Goal: Task Accomplishment & Management: Manage account settings

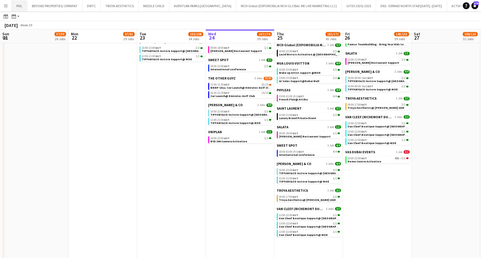
scroll to position [0, 137]
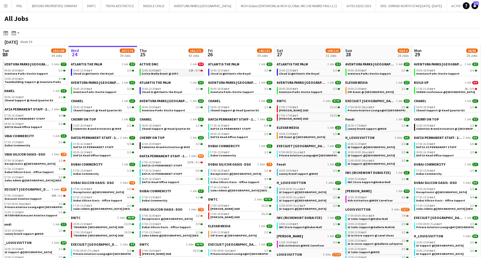
click at [174, 71] on div "12:00-16:00 GST 13A • 0/4" at bounding box center [172, 70] width 61 height 3
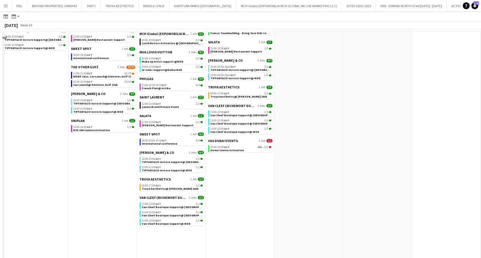
scroll to position [474, 0]
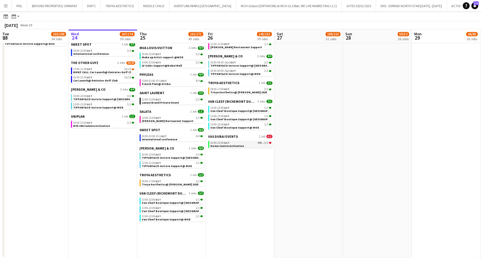
click at [237, 144] on span "Home Centre Activation" at bounding box center [227, 146] width 34 height 4
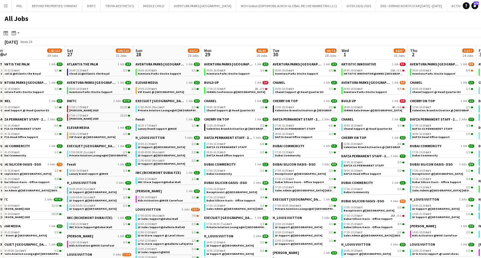
scroll to position [0, 216]
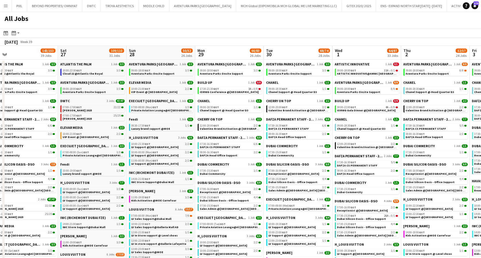
drag, startPoint x: 375, startPoint y: 85, endPoint x: 158, endPoint y: 90, distance: 216.3
click at [230, 91] on span "IORWG Conference @Emirates Palace" at bounding box center [229, 92] width 59 height 4
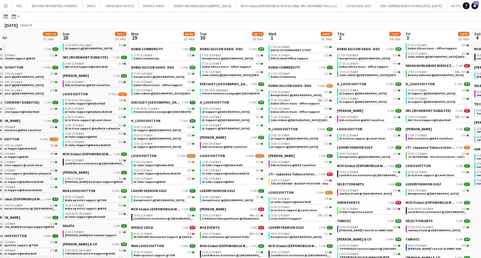
scroll to position [0, 162]
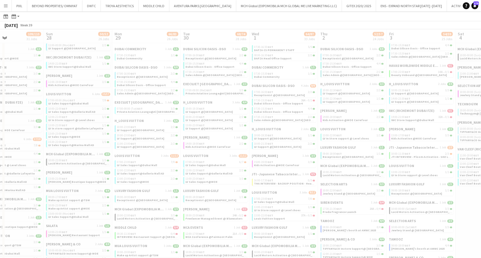
drag, startPoint x: 376, startPoint y: 108, endPoint x: 239, endPoint y: 110, distance: 137.1
click at [239, 110] on app-all-jobs "All Jobs Date picker SEP 2025 SEP 2025 Monday M Tuesday T Wednesday W Thursday …" at bounding box center [240, 257] width 481 height 721
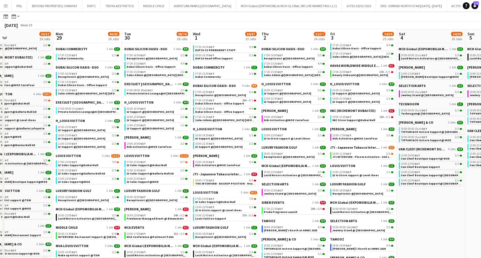
scroll to position [0, 224]
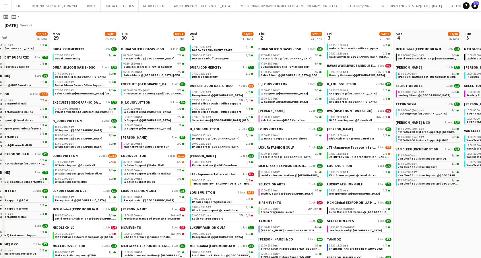
drag, startPoint x: 332, startPoint y: 108, endPoint x: 280, endPoint y: 108, distance: 52.2
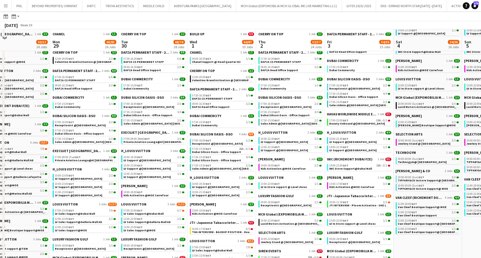
scroll to position [76, 0]
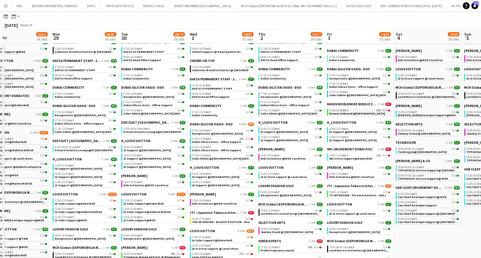
click at [359, 110] on div "17:00-22:00 GST 10A • 0/1" at bounding box center [359, 110] width 61 height 3
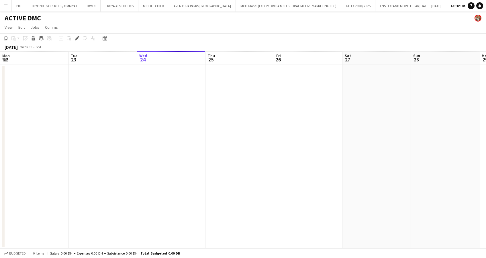
scroll to position [0, 197]
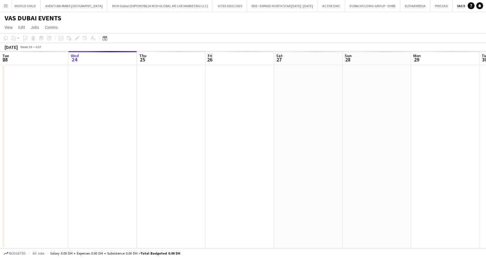
scroll to position [0, 197]
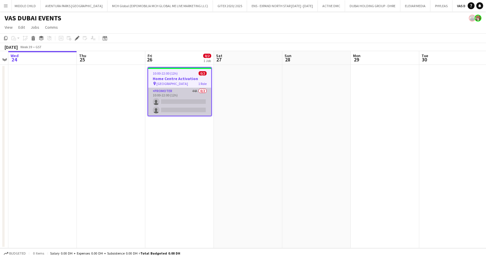
click at [172, 99] on app-card-role "Promoter 44A 0/2 10:00-22:00 (12h) single-neutral-actions single-neutral-actions" at bounding box center [179, 102] width 63 height 28
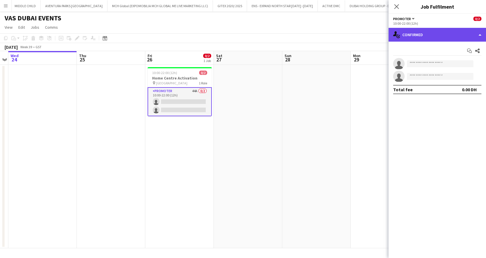
click at [443, 30] on div "single-neutral-actions-check-2 Confirmed" at bounding box center [438, 35] width 98 height 14
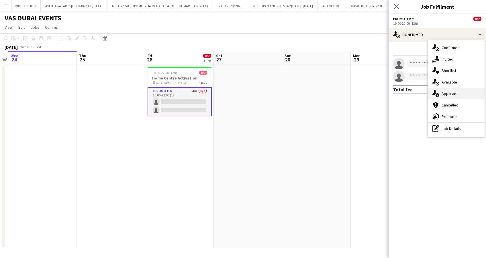
click at [449, 91] on span "Applicants" at bounding box center [451, 93] width 18 height 5
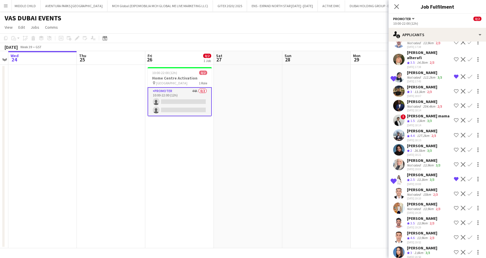
scroll to position [229, 0]
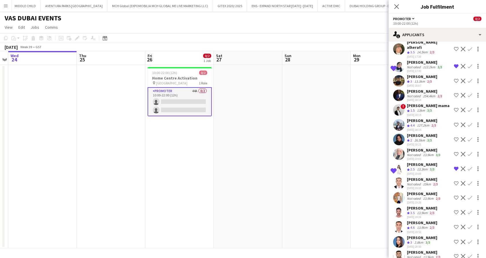
click at [423, 162] on div "Soukaina Zaher" at bounding box center [422, 164] width 30 height 5
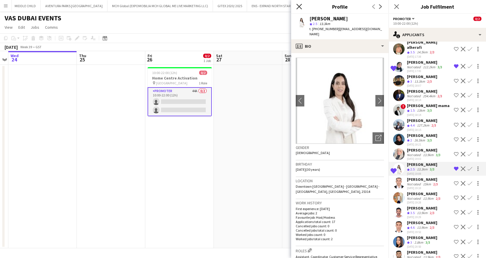
click at [300, 5] on icon "Close pop-in" at bounding box center [299, 6] width 5 height 5
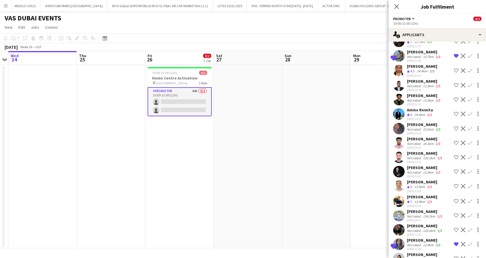
scroll to position [535, 0]
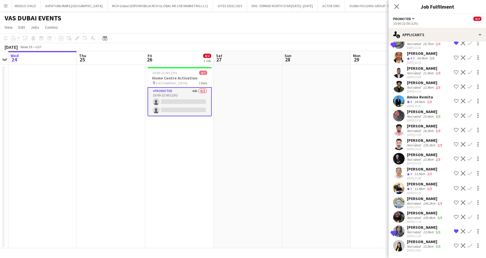
click at [408, 244] on div "Not rated" at bounding box center [414, 246] width 15 height 4
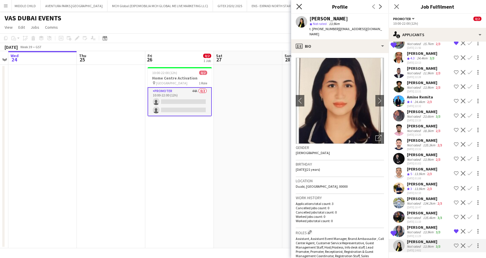
click at [301, 8] on icon at bounding box center [299, 6] width 5 height 5
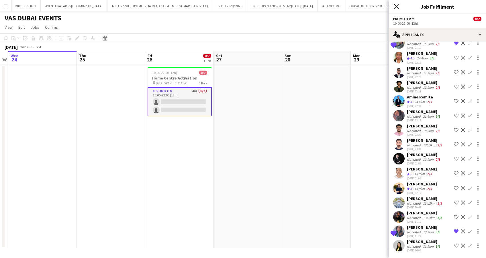
click at [398, 7] on icon "Close pop-in" at bounding box center [396, 6] width 5 height 5
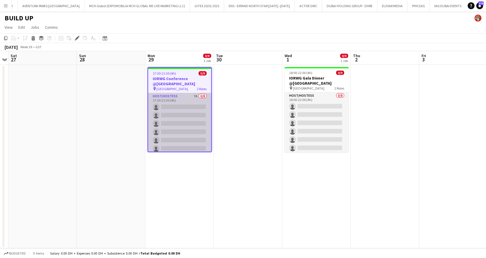
scroll to position [38, 0]
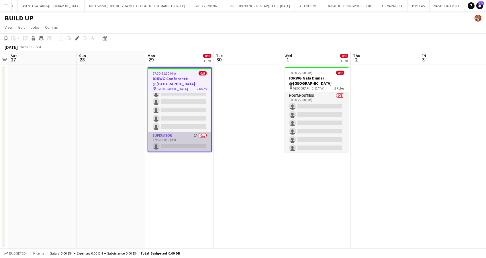
click at [184, 138] on app-card-role "Supervisor 2A 0/1 17:30-21:30 (4h) single-neutral-actions" at bounding box center [179, 142] width 63 height 20
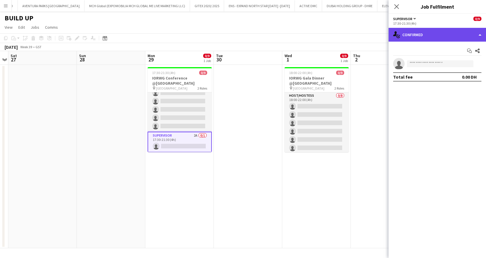
click at [434, 32] on div "single-neutral-actions-check-2 Confirmed" at bounding box center [438, 35] width 98 height 14
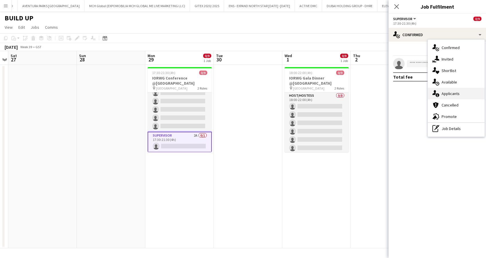
click at [451, 96] on span "Applicants" at bounding box center [451, 93] width 18 height 5
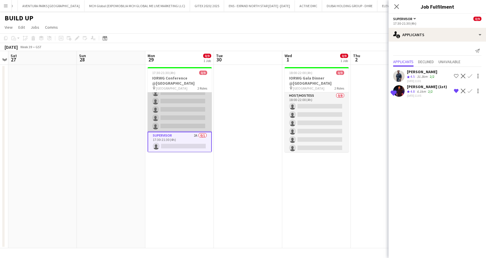
click at [189, 106] on app-card-role "Host/Hostess 7A 0/8 17:30-21:30 (4h) single-neutral-actions single-neutral-acti…" at bounding box center [180, 93] width 64 height 78
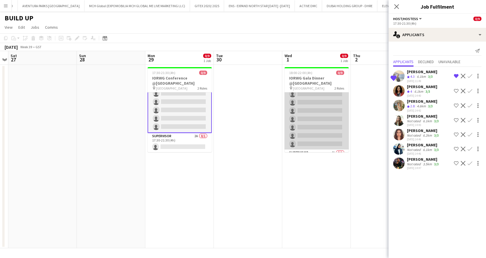
scroll to position [37, 0]
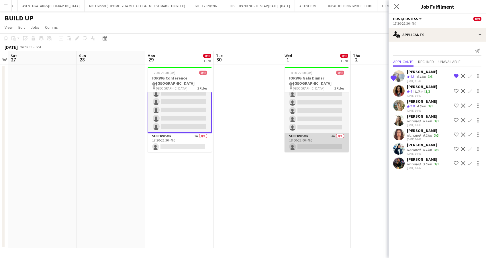
click at [317, 135] on app-card-role "Supervisor 4A 0/1 18:00-22:00 (4h) single-neutral-actions" at bounding box center [317, 143] width 64 height 20
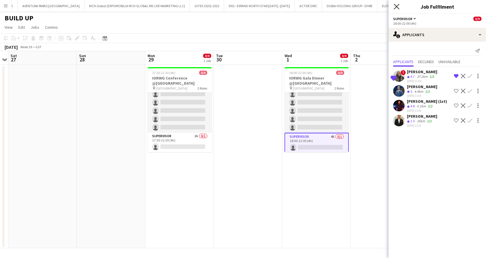
click at [397, 6] on icon at bounding box center [396, 6] width 5 height 5
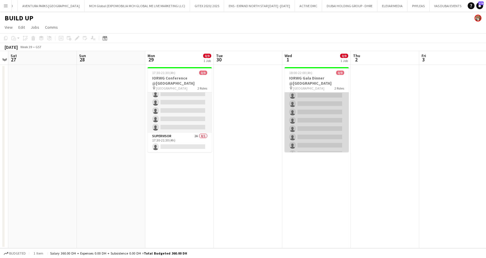
scroll to position [0, 0]
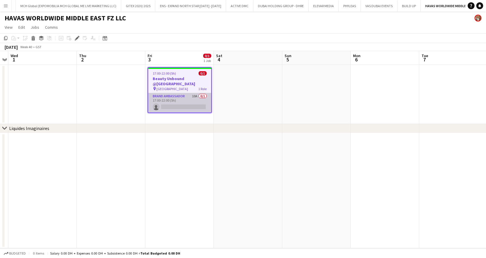
click at [180, 100] on app-card-role "Brand Ambassador 10A 0/1 17:00-22:00 (5h) single-neutral-actions" at bounding box center [179, 103] width 63 height 20
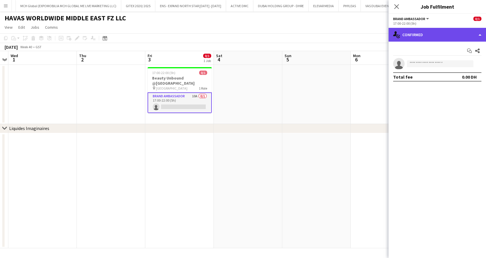
click at [411, 32] on div "single-neutral-actions-check-2 Confirmed" at bounding box center [438, 35] width 98 height 14
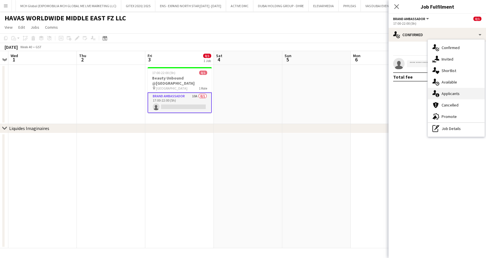
click at [449, 95] on span "Applicants" at bounding box center [451, 93] width 18 height 5
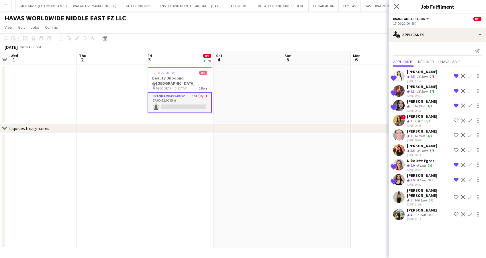
click at [394, 7] on icon "Close pop-in" at bounding box center [396, 6] width 5 height 5
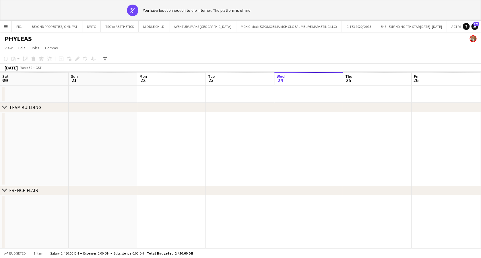
scroll to position [0, 197]
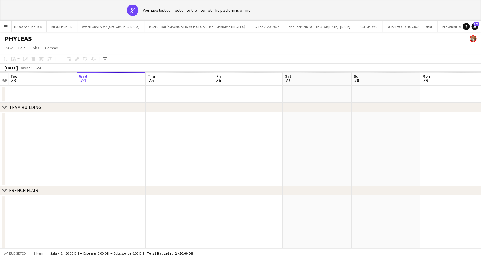
click at [6, 25] on app-icon "Menu" at bounding box center [5, 26] width 5 height 5
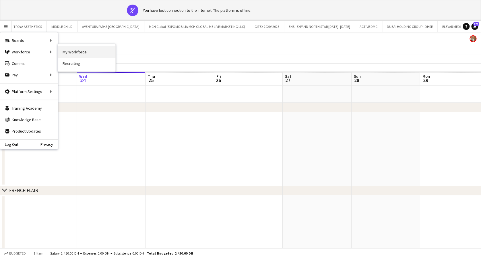
click at [76, 52] on link "My Workforce" at bounding box center [86, 51] width 57 height 11
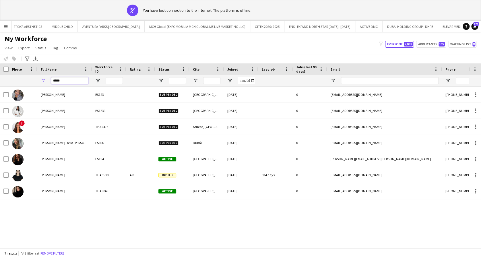
drag, startPoint x: 73, startPoint y: 83, endPoint x: 33, endPoint y: 77, distance: 40.3
click at [34, 77] on div "*****" at bounding box center [305, 80] width 610 height 11
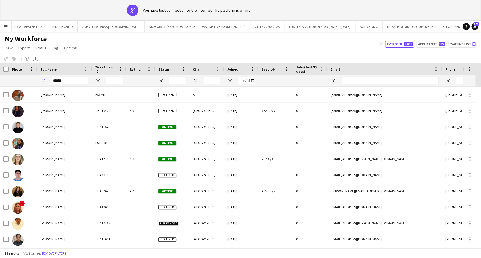
click at [97, 49] on div "My Workforce View Views Default view New view Update view Delete view Edit name…" at bounding box center [240, 44] width 481 height 20
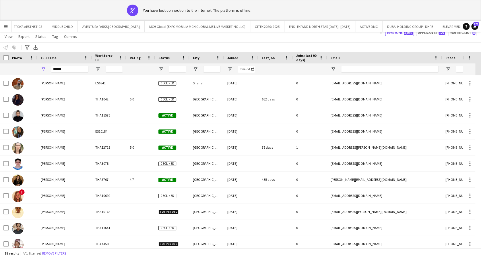
scroll to position [13, 0]
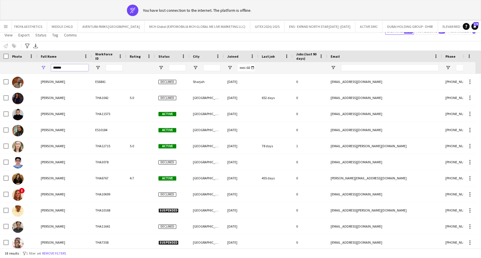
click at [72, 67] on input "******" at bounding box center [69, 67] width 37 height 7
click at [78, 65] on input "******" at bounding box center [69, 67] width 37 height 7
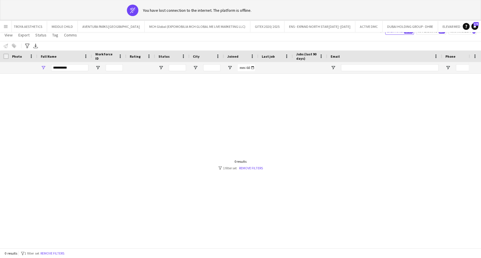
click at [67, 80] on div "[PERSON_NAME]" at bounding box center [64, 82] width 54 height 16
click at [73, 69] on input "**********" at bounding box center [69, 67] width 37 height 7
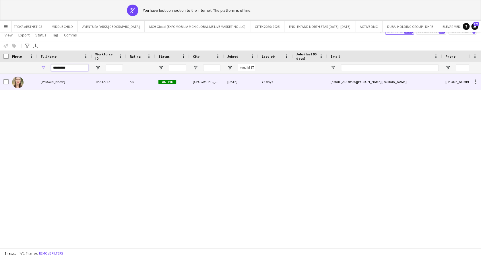
type input "*********"
click at [71, 81] on div "[PERSON_NAME]" at bounding box center [64, 82] width 54 height 16
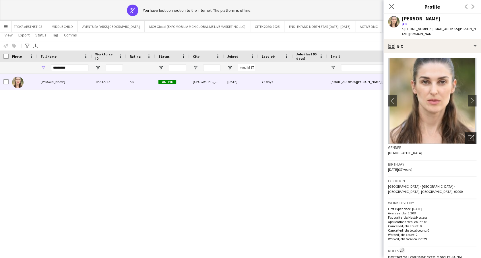
click at [465, 132] on div "Open photos pop-in" at bounding box center [470, 137] width 11 height 11
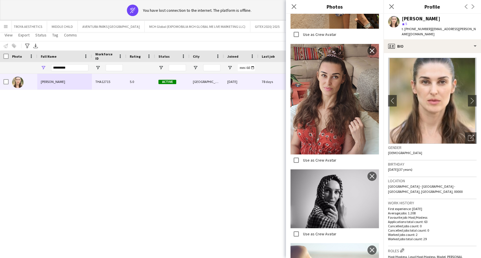
scroll to position [2709, 0]
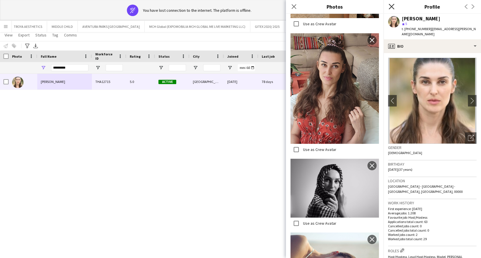
click at [392, 7] on icon at bounding box center [390, 6] width 5 height 5
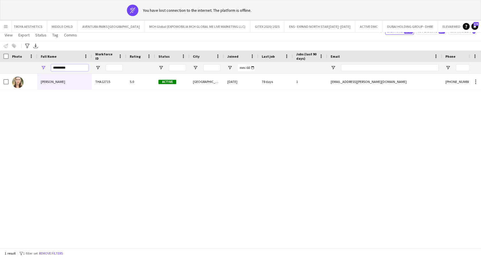
drag, startPoint x: 76, startPoint y: 67, endPoint x: 40, endPoint y: 71, distance: 35.5
click at [40, 71] on div "*********" at bounding box center [64, 67] width 54 height 11
